Goal: Transaction & Acquisition: Purchase product/service

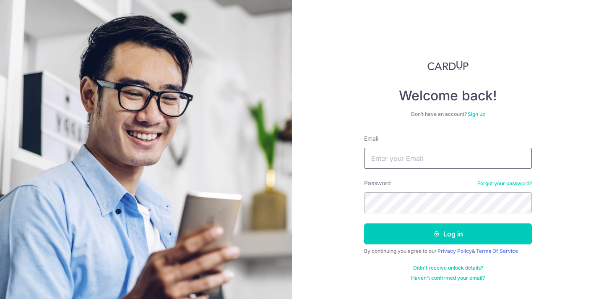
click at [417, 159] on input "Email" at bounding box center [448, 158] width 168 height 21
type input "[EMAIL_ADDRESS][DOMAIN_NAME]"
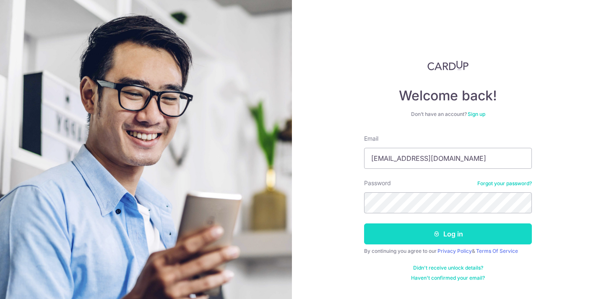
click at [443, 237] on button "Log in" at bounding box center [448, 233] width 168 height 21
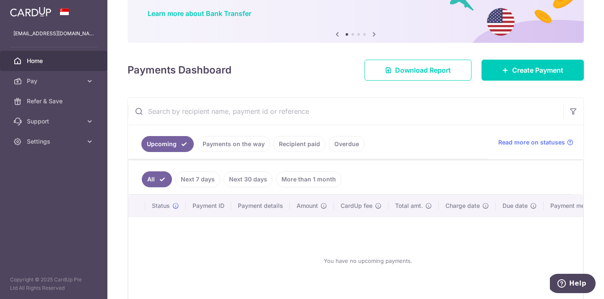
scroll to position [65, 0]
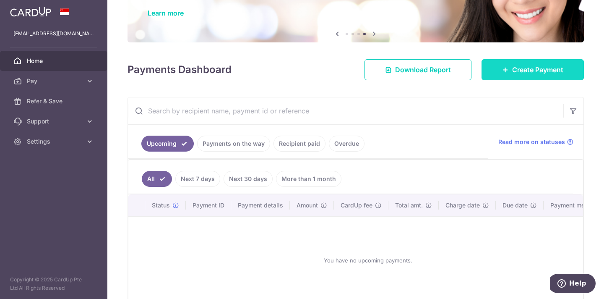
click at [508, 68] on link "Create Payment" at bounding box center [533, 69] width 102 height 21
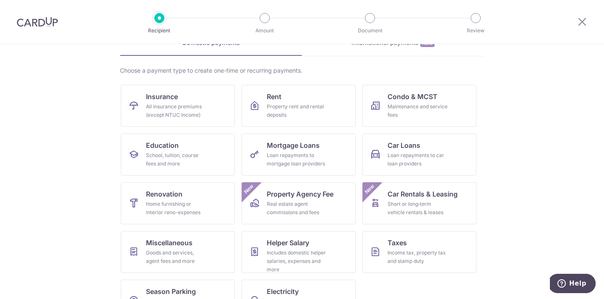
scroll to position [52, 0]
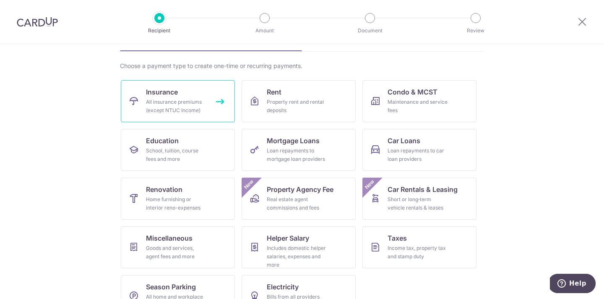
click at [190, 103] on div "All insurance premiums (except NTUC Income)" at bounding box center [176, 106] width 60 height 17
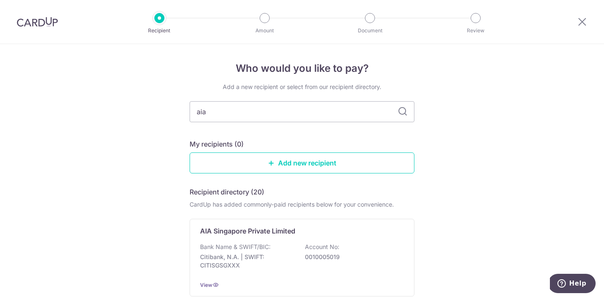
type input "aia"
click at [405, 114] on icon at bounding box center [403, 112] width 10 height 10
click at [338, 112] on input "aia" at bounding box center [302, 111] width 225 height 21
type input "a"
click at [296, 163] on link "Add new recipient" at bounding box center [302, 162] width 225 height 21
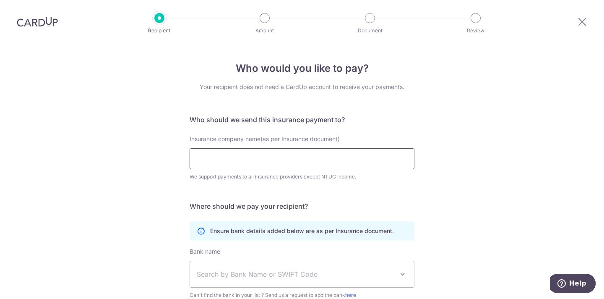
click at [283, 159] on input "Insurance company name(as per Insurance document)" at bounding box center [302, 158] width 225 height 21
type input "a"
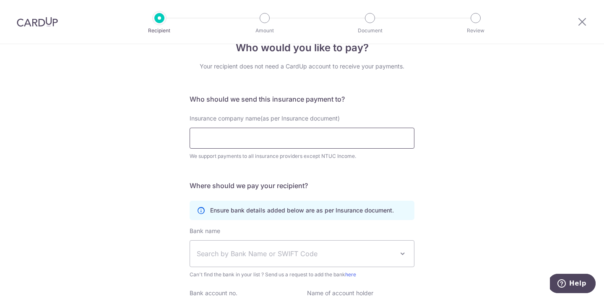
scroll to position [20, 0]
type input "aia"
click button "Submit Request" at bounding box center [0, 0] width 0 height 0
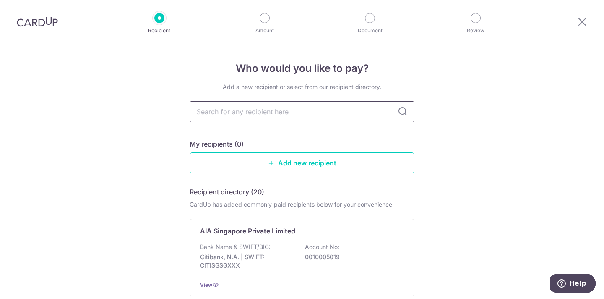
click at [256, 107] on input "text" at bounding box center [302, 111] width 225 height 21
type input "aia"
click at [403, 115] on icon at bounding box center [403, 112] width 10 height 10
click at [401, 111] on icon at bounding box center [403, 112] width 10 height 10
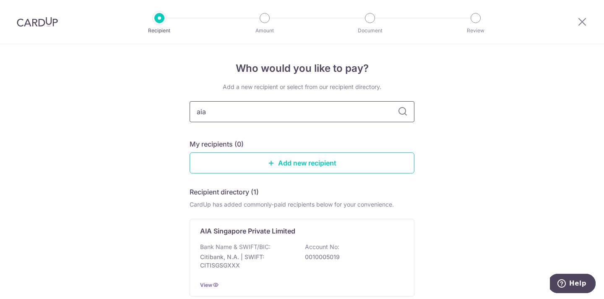
click at [352, 111] on input "aia" at bounding box center [302, 111] width 225 height 21
type input "a"
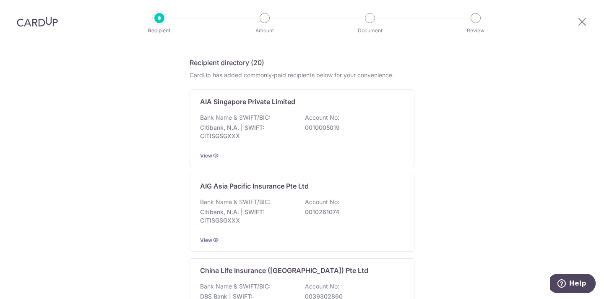
scroll to position [126, 0]
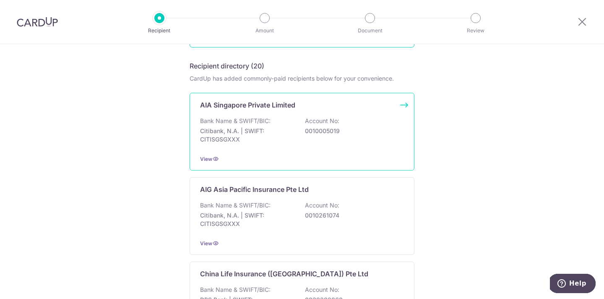
click at [286, 117] on div "Bank Name & SWIFT/BIC: Citibank, N.A. | SWIFT: CITISGSGXXX Account No: 00100050…" at bounding box center [302, 132] width 204 height 31
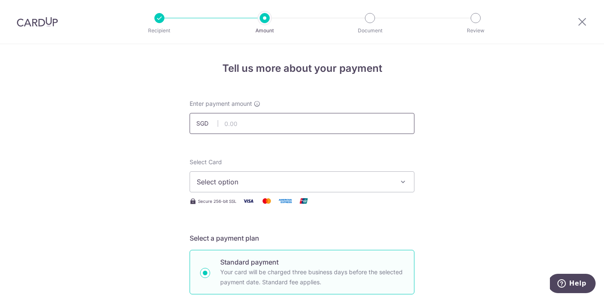
click at [302, 127] on input "text" at bounding box center [302, 123] width 225 height 21
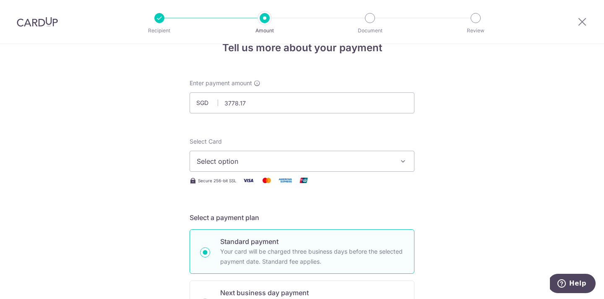
type input "3,778.17"
click at [350, 162] on span "Select option" at bounding box center [294, 161] width 195 height 10
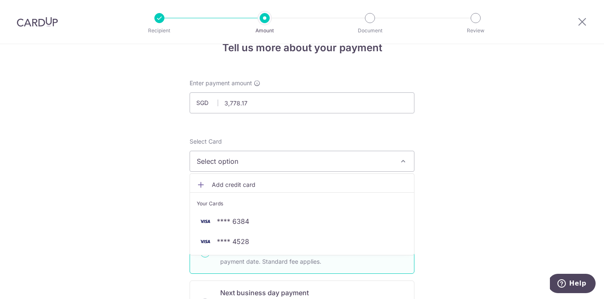
click at [278, 185] on span "Add credit card" at bounding box center [309, 184] width 195 height 8
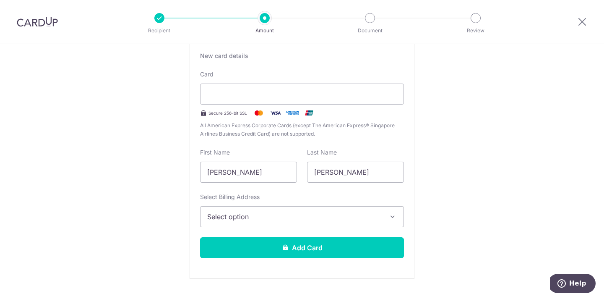
scroll to position [162, 0]
click at [390, 215] on icon "button" at bounding box center [392, 216] width 8 height 8
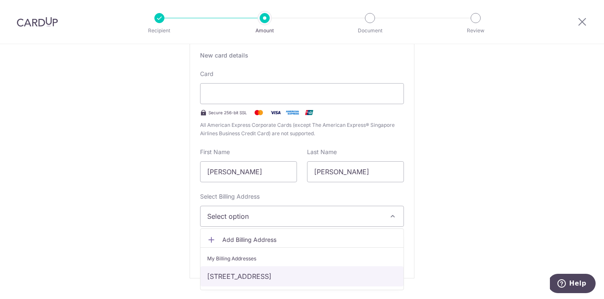
click at [336, 275] on link "[STREET_ADDRESS]" at bounding box center [302, 276] width 203 height 20
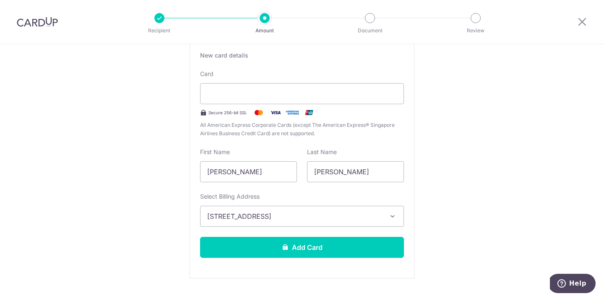
scroll to position [173, 0]
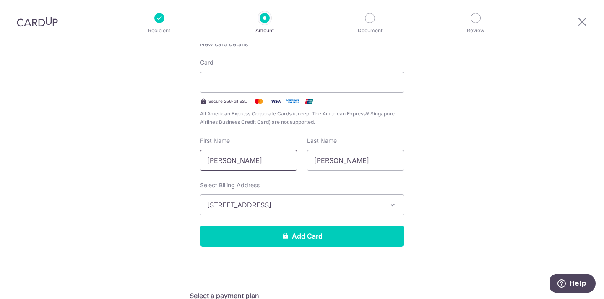
click at [223, 160] on input "[PERSON_NAME]" at bounding box center [248, 160] width 97 height 21
click at [281, 163] on input "[PERSON_NAME]" at bounding box center [248, 160] width 97 height 21
type input "K"
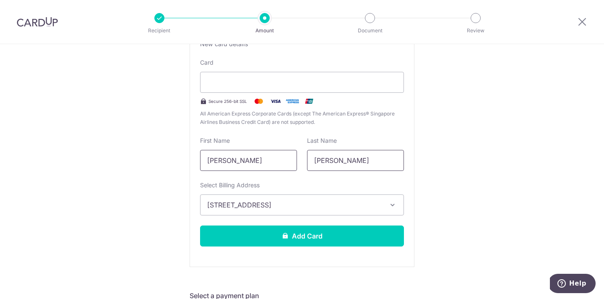
type input "kenneth"
click at [350, 161] on input "[PERSON_NAME]" at bounding box center [355, 160] width 97 height 21
click at [350, 161] on input "Kenneth" at bounding box center [355, 160] width 97 height 21
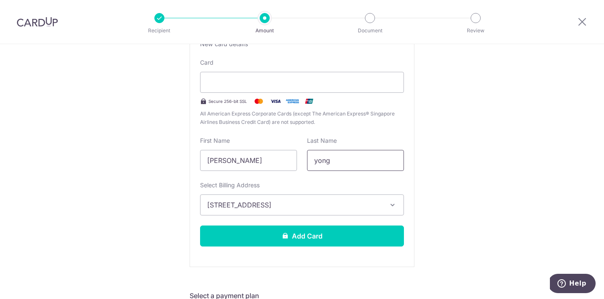
type input "yong"
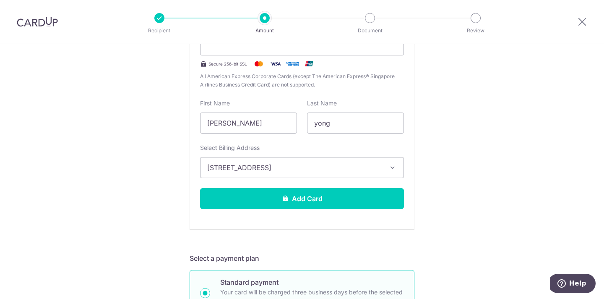
scroll to position [218, 0]
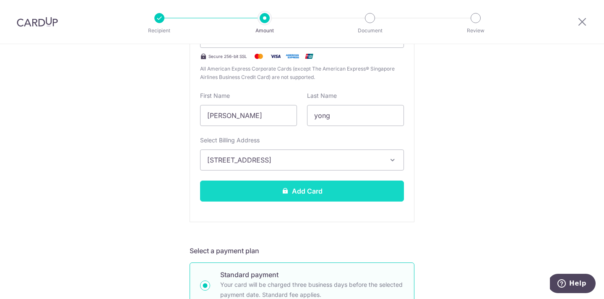
click at [339, 190] on button "Add Card" at bounding box center [302, 190] width 204 height 21
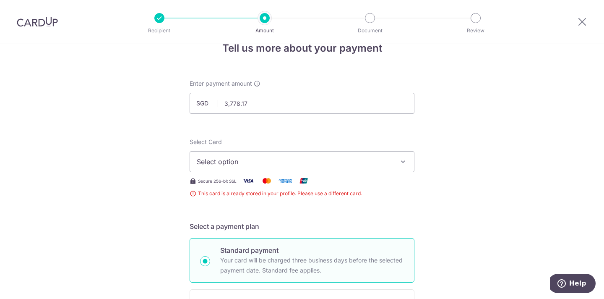
scroll to position [10, 0]
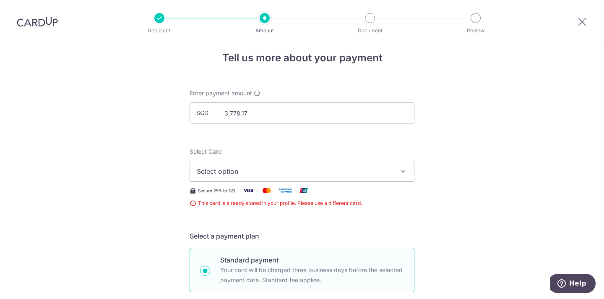
click at [389, 172] on span "Select option" at bounding box center [294, 171] width 195 height 10
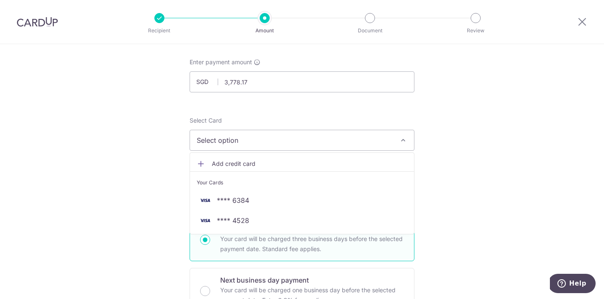
scroll to position [42, 0]
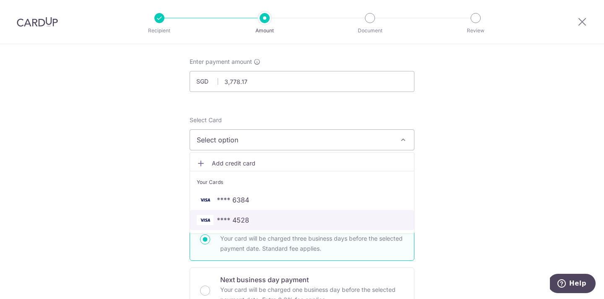
click at [251, 219] on span "**** 4528" at bounding box center [302, 220] width 211 height 10
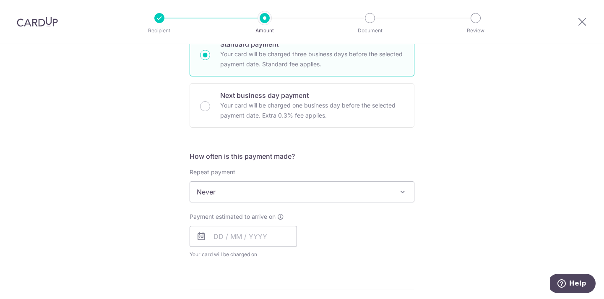
scroll to position [225, 0]
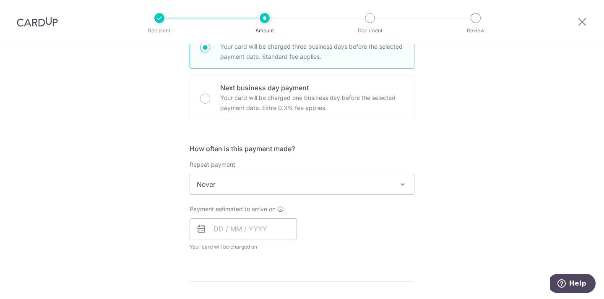
click at [313, 186] on span "Never" at bounding box center [302, 184] width 224 height 20
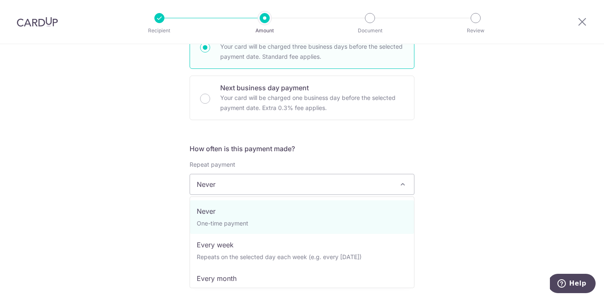
click at [336, 185] on span "Never" at bounding box center [302, 184] width 224 height 20
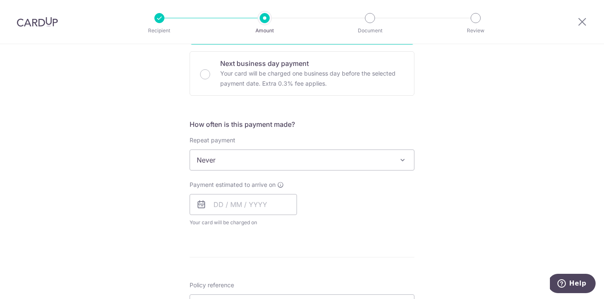
scroll to position [253, 0]
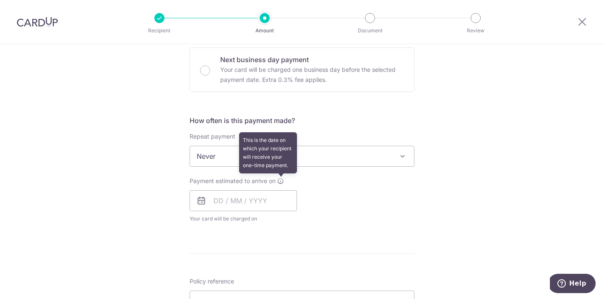
click at [282, 179] on icon at bounding box center [280, 180] width 7 height 7
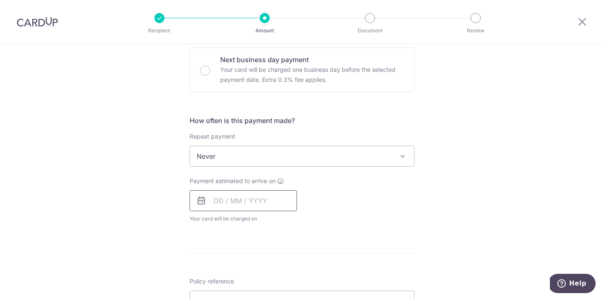
click at [218, 204] on input "text" at bounding box center [243, 200] width 107 height 21
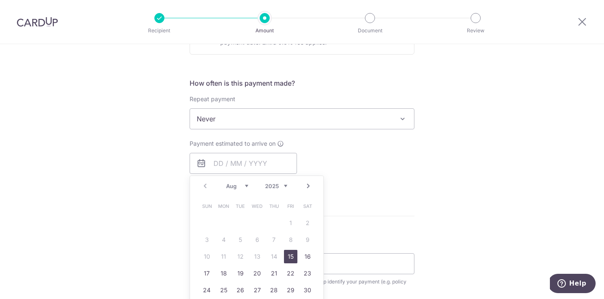
click at [289, 255] on link "15" at bounding box center [290, 256] width 13 height 13
type input "[DATE]"
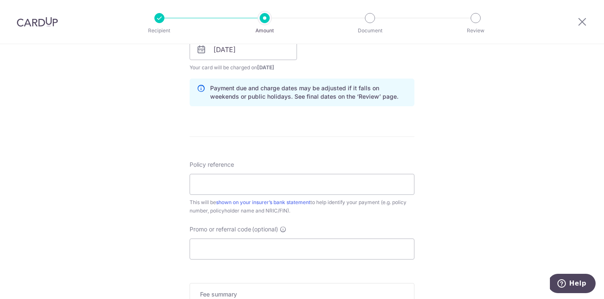
scroll to position [411, 0]
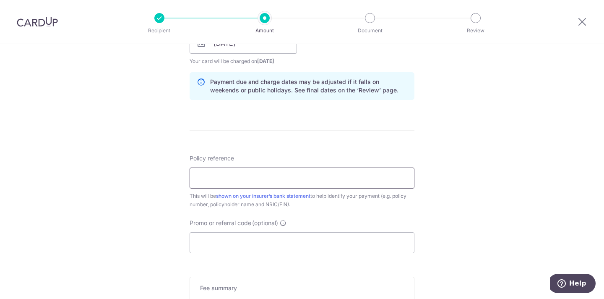
click at [250, 177] on input "Policy reference" at bounding box center [302, 177] width 225 height 21
click at [115, 145] on div "Tell us more about your payment Enter payment amount SGD 3,778.17 3778.17 This …" at bounding box center [302, 29] width 604 height 793
click at [227, 180] on input "Policy reference" at bounding box center [302, 177] width 225 height 21
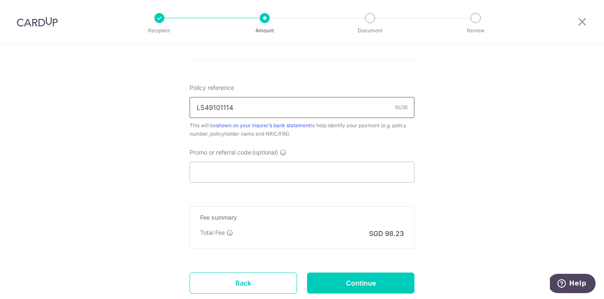
scroll to position [484, 0]
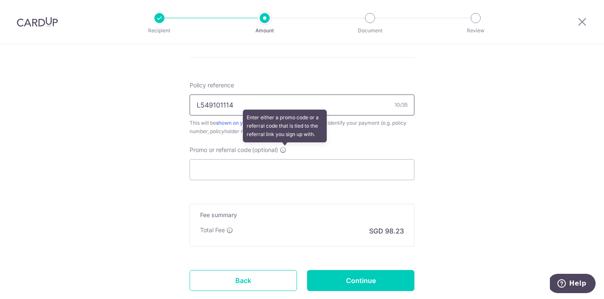
type input "L549101114"
click at [285, 151] on icon at bounding box center [283, 149] width 7 height 7
click at [285, 159] on input "Promo or referral code (optional) Enter either a promo code or a referral code …" at bounding box center [302, 169] width 225 height 21
click at [286, 151] on icon at bounding box center [283, 149] width 7 height 7
click at [286, 159] on input "Promo or referral code (optional) Enter either a promo code or a referral code …" at bounding box center [302, 169] width 225 height 21
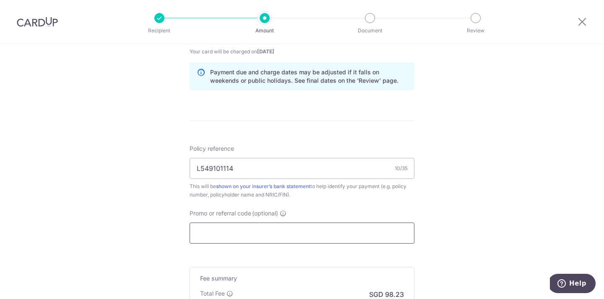
scroll to position [423, 0]
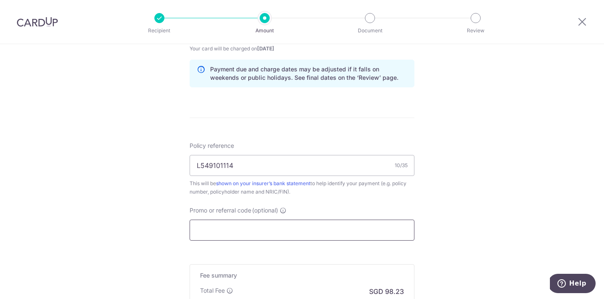
click at [242, 231] on input "Promo or referral code (optional)" at bounding box center [302, 229] width 225 height 21
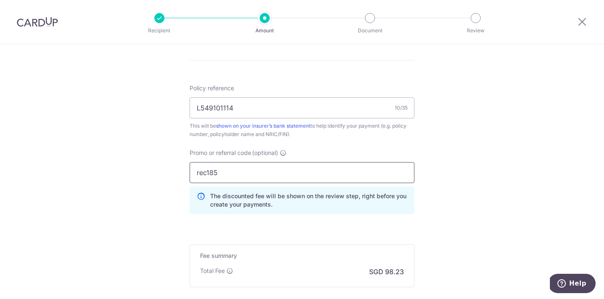
scroll to position [526, 0]
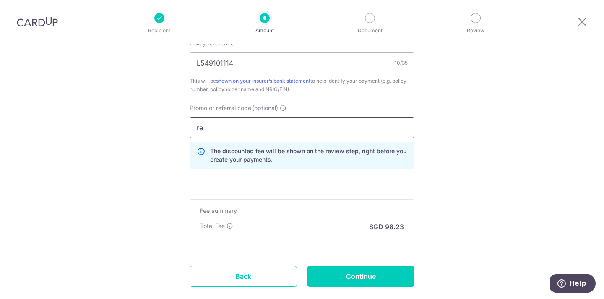
type input "r"
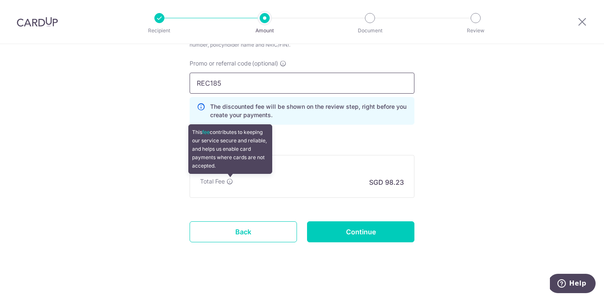
type input "REC185"
click at [231, 182] on icon at bounding box center [230, 181] width 7 height 7
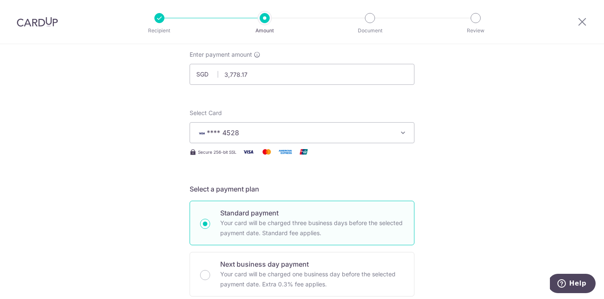
scroll to position [0, 0]
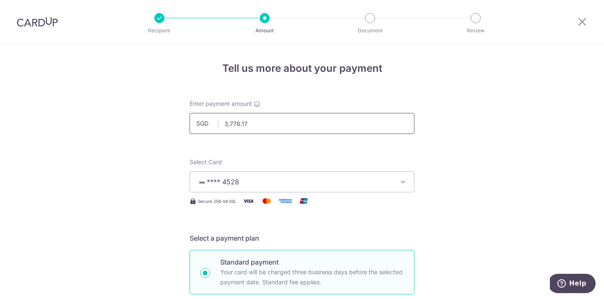
click at [287, 124] on input "3,778.17" at bounding box center [302, 123] width 225 height 21
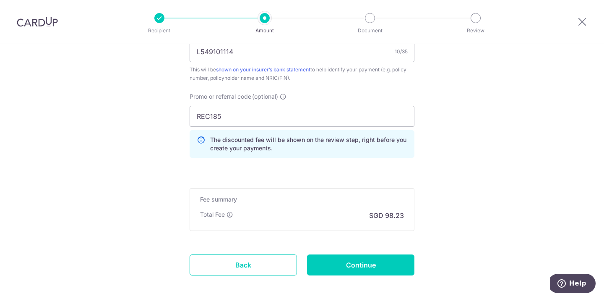
scroll to position [576, 0]
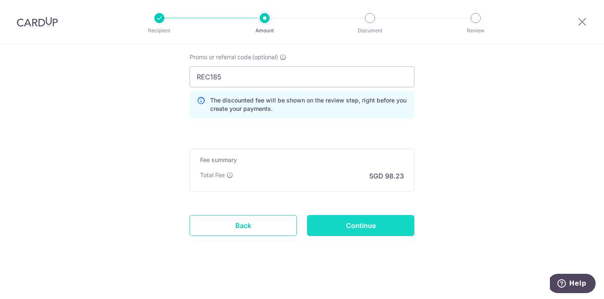
click at [357, 224] on input "Continue" at bounding box center [360, 225] width 107 height 21
type input "3,531.65"
type input "Create Schedule"
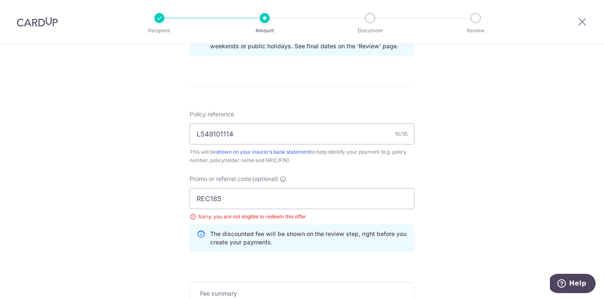
scroll to position [485, 0]
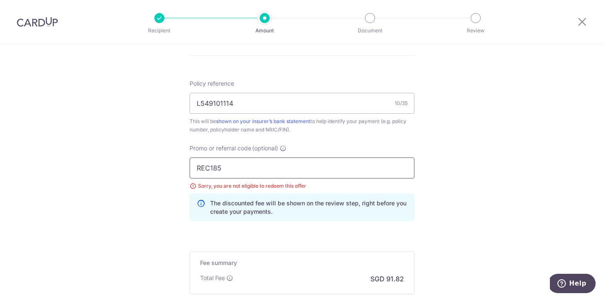
click at [234, 170] on input "REC185" at bounding box center [302, 167] width 225 height 21
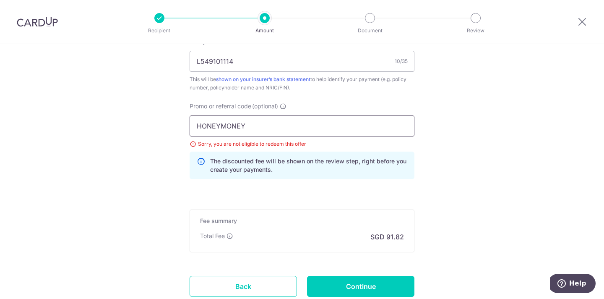
scroll to position [528, 0]
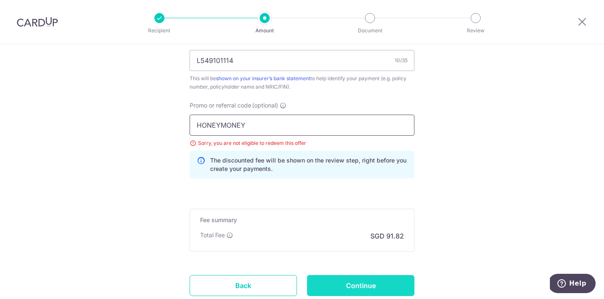
type input "HONEYMONEY"
click at [354, 283] on input "Continue" at bounding box center [360, 285] width 107 height 21
type input "Update Schedule"
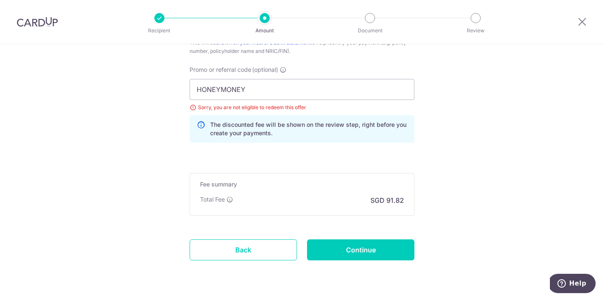
scroll to position [560, 0]
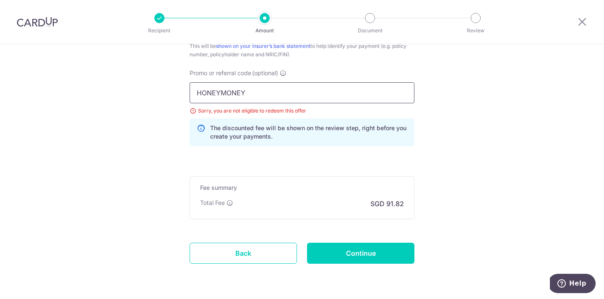
click at [273, 96] on input "HONEYMONEY" at bounding box center [302, 92] width 225 height 21
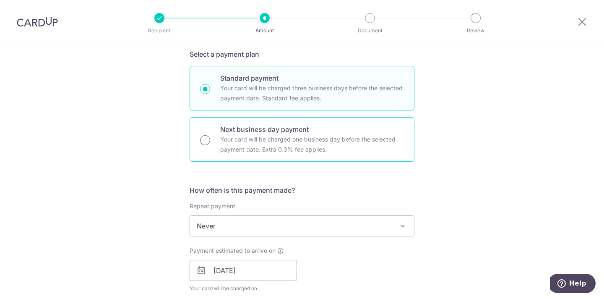
scroll to position [190, 0]
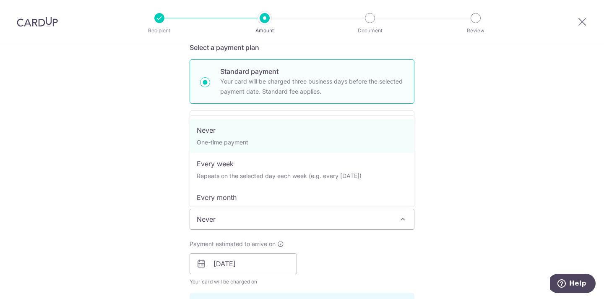
click at [259, 216] on span "Never" at bounding box center [302, 219] width 224 height 20
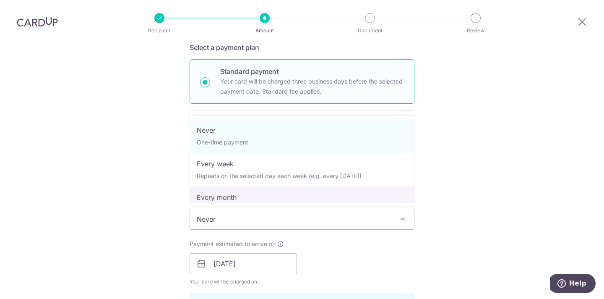
select select "3"
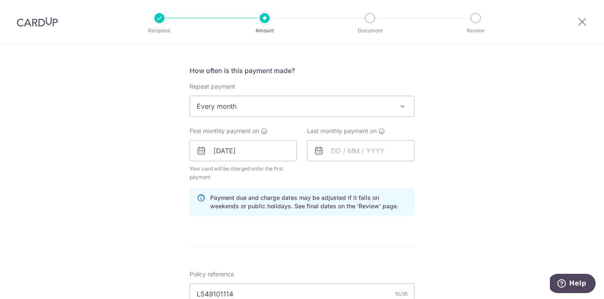
scroll to position [311, 0]
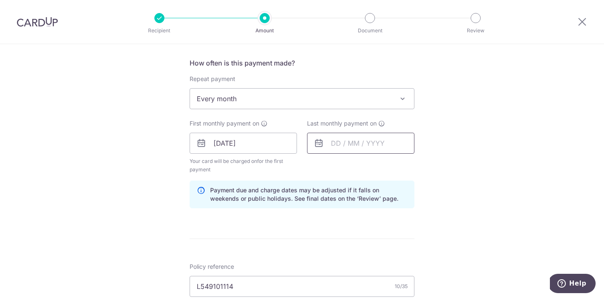
click at [346, 144] on input "text" at bounding box center [360, 143] width 107 height 21
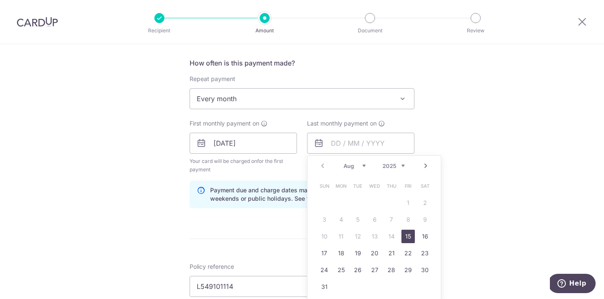
click at [364, 166] on select "Aug Sep Oct Nov Dec" at bounding box center [355, 165] width 22 height 7
click at [401, 165] on select "2025 2026 2027 2028 2029 2030 2031 2032 2033 2034 2035" at bounding box center [394, 165] width 22 height 7
click at [406, 234] on link "14" at bounding box center [407, 235] width 13 height 13
type input "14/08/2026"
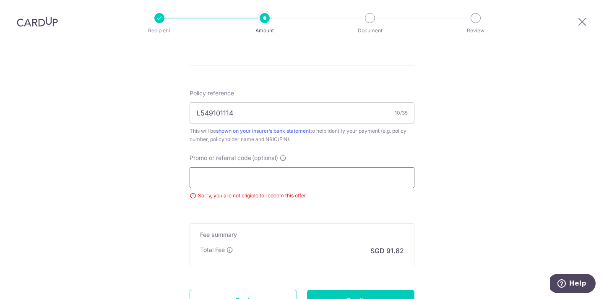
scroll to position [488, 0]
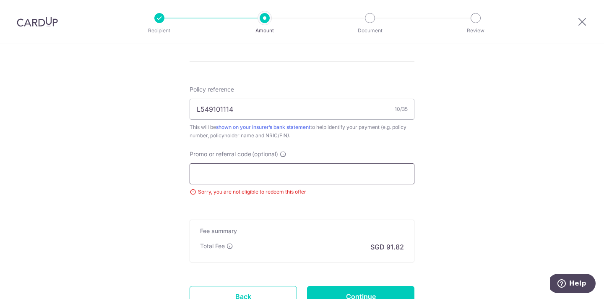
click at [253, 175] on input "Promo or referral code (optional)" at bounding box center [302, 173] width 225 height 21
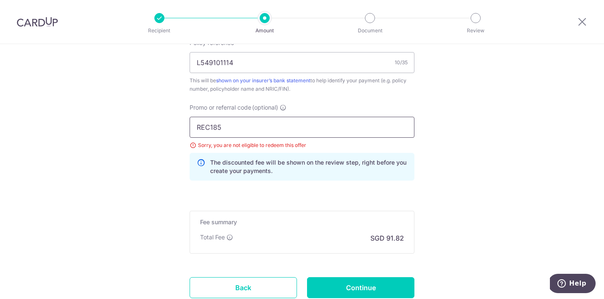
scroll to position [543, 0]
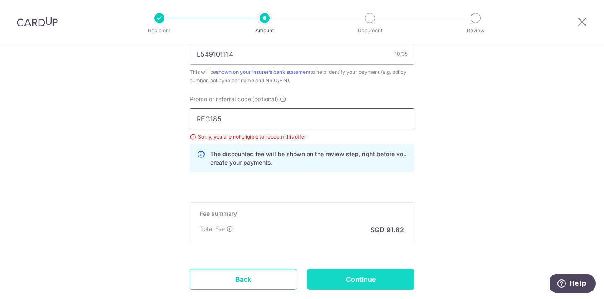
type input "REC185"
click at [370, 274] on input "Continue" at bounding box center [360, 278] width 107 height 21
type input "Update Schedule"
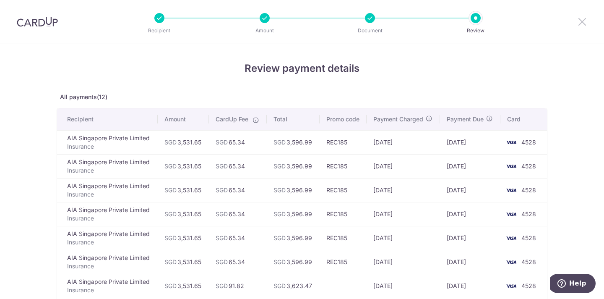
click at [582, 22] on icon at bounding box center [582, 21] width 10 height 10
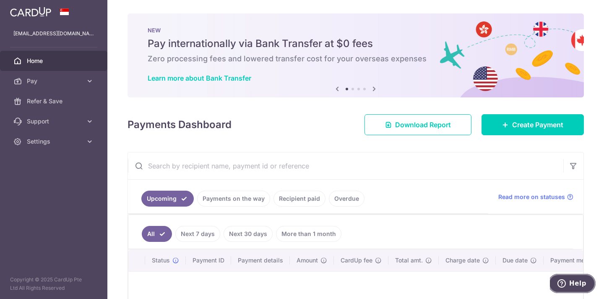
click at [579, 281] on span "Help" at bounding box center [577, 283] width 17 height 8
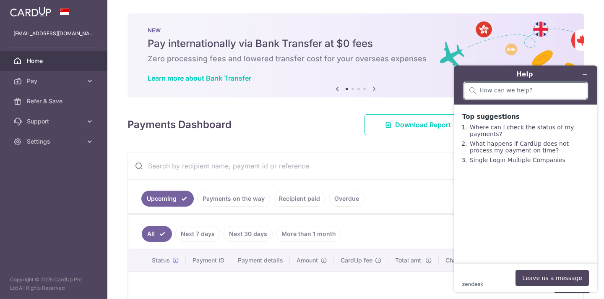
click at [505, 92] on input "search" at bounding box center [530, 91] width 102 height 8
click at [482, 276] on div "zendesk .cls-1{fill:#03363d;} Leave us a message" at bounding box center [525, 278] width 127 height 16
click at [497, 274] on div "zendesk .cls-1{fill:#03363d;} Leave us a message" at bounding box center [525, 278] width 127 height 16
click at [482, 270] on div "zendesk .cls-1{fill:#03363d;} Leave us a message" at bounding box center [525, 278] width 127 height 16
click at [554, 284] on button "Leave us a message" at bounding box center [552, 278] width 73 height 16
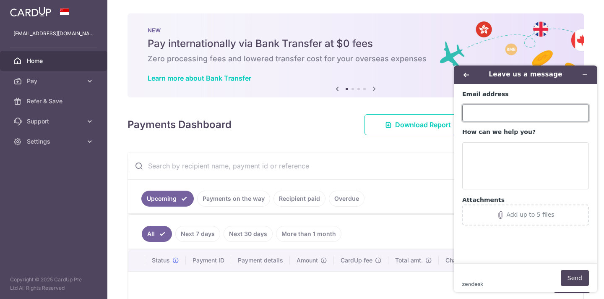
click at [490, 117] on input "Email address" at bounding box center [525, 112] width 127 height 17
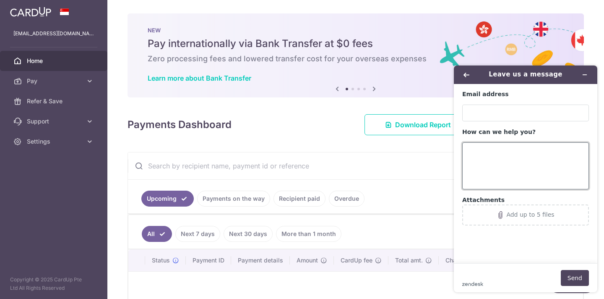
click at [462, 180] on textarea "How can we help you?" at bounding box center [525, 165] width 127 height 47
click at [467, 78] on button "Back" at bounding box center [466, 75] width 13 height 12
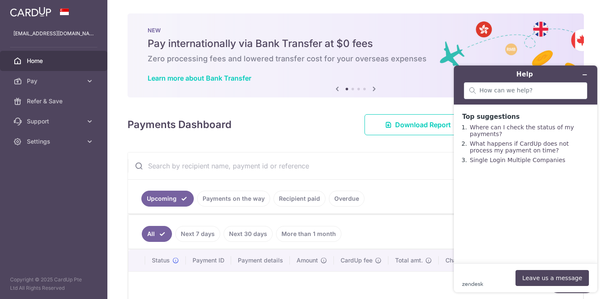
click at [493, 277] on div "zendesk .cls-1{fill:#03363d;} Leave us a message" at bounding box center [525, 278] width 127 height 16
click at [557, 276] on button "Leave us a message" at bounding box center [552, 278] width 73 height 16
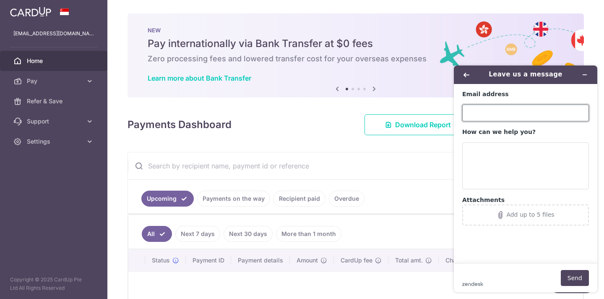
click at [497, 115] on input "Email address" at bounding box center [525, 112] width 127 height 17
type input "[EMAIL_ADDRESS][DOMAIN_NAME]"
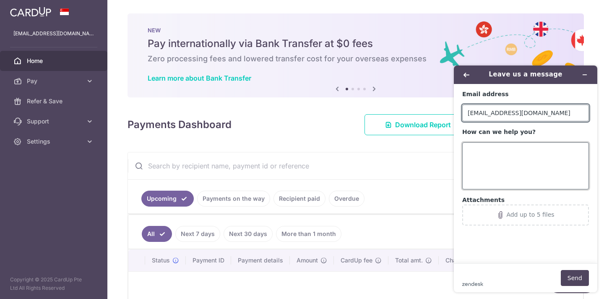
click at [494, 149] on textarea "How can we help you?" at bounding box center [525, 165] width 127 height 47
type textarea "H"
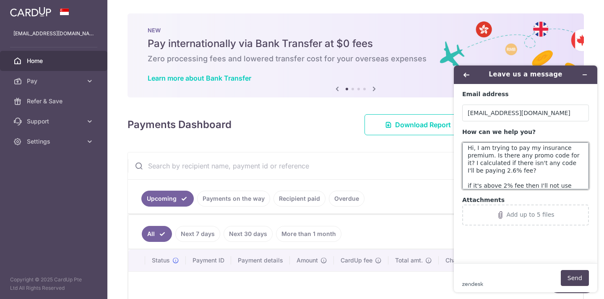
scroll to position [10, 0]
type textarea "Hi, I am trying to pay my insurance premium. Is there any promo code for it? I …"
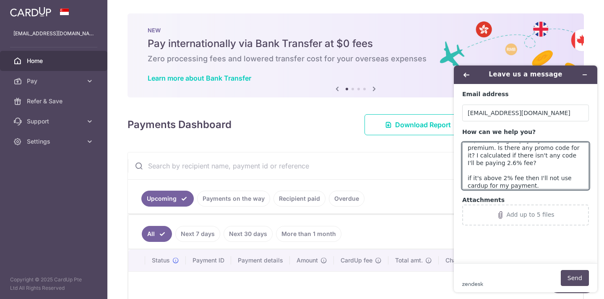
click at [571, 276] on button "Send" at bounding box center [575, 278] width 28 height 16
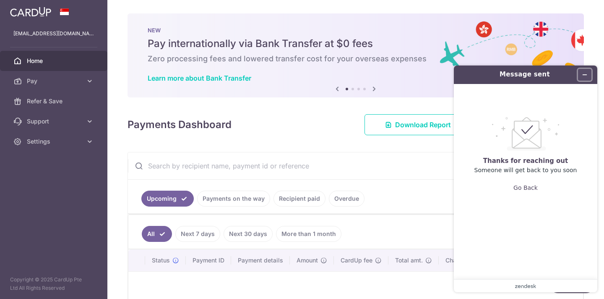
click at [588, 75] on button "Minimise widget" at bounding box center [584, 75] width 13 height 12
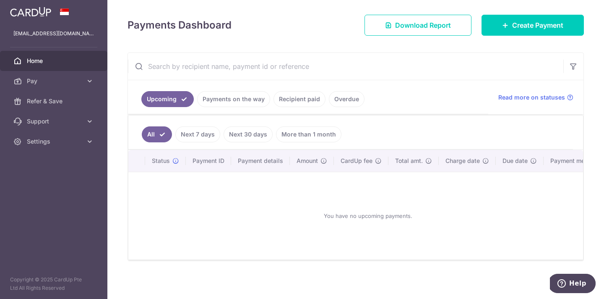
scroll to position [101, 0]
